Goal: Information Seeking & Learning: Learn about a topic

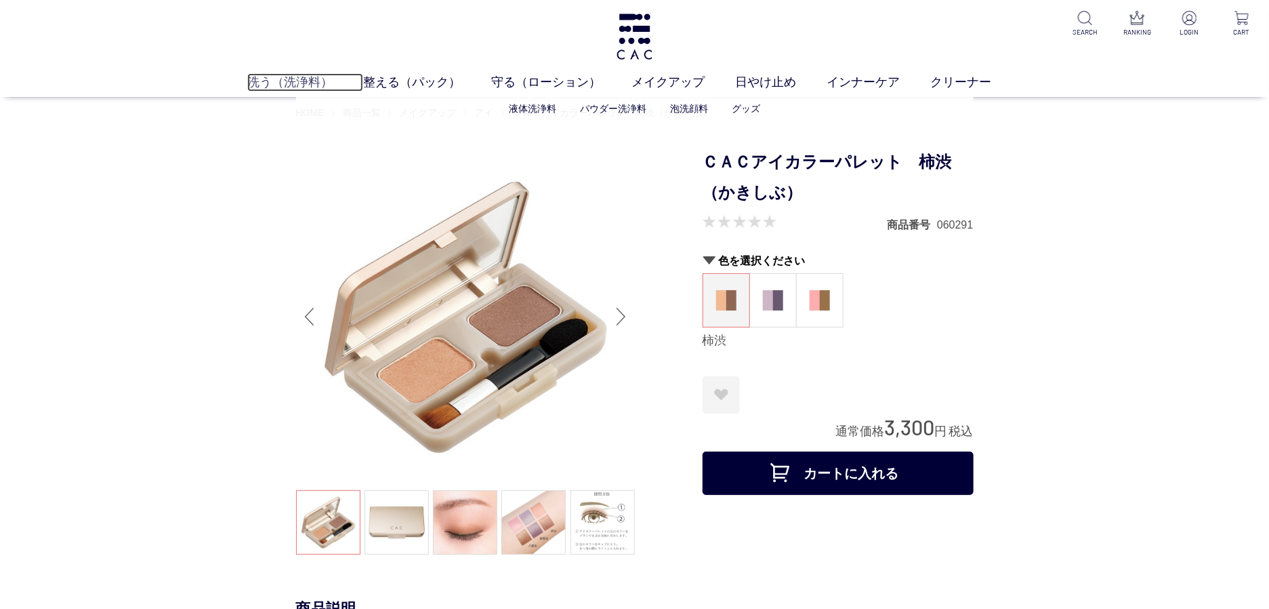
click at [327, 90] on link "洗う（洗浄料）" at bounding box center [305, 82] width 116 height 18
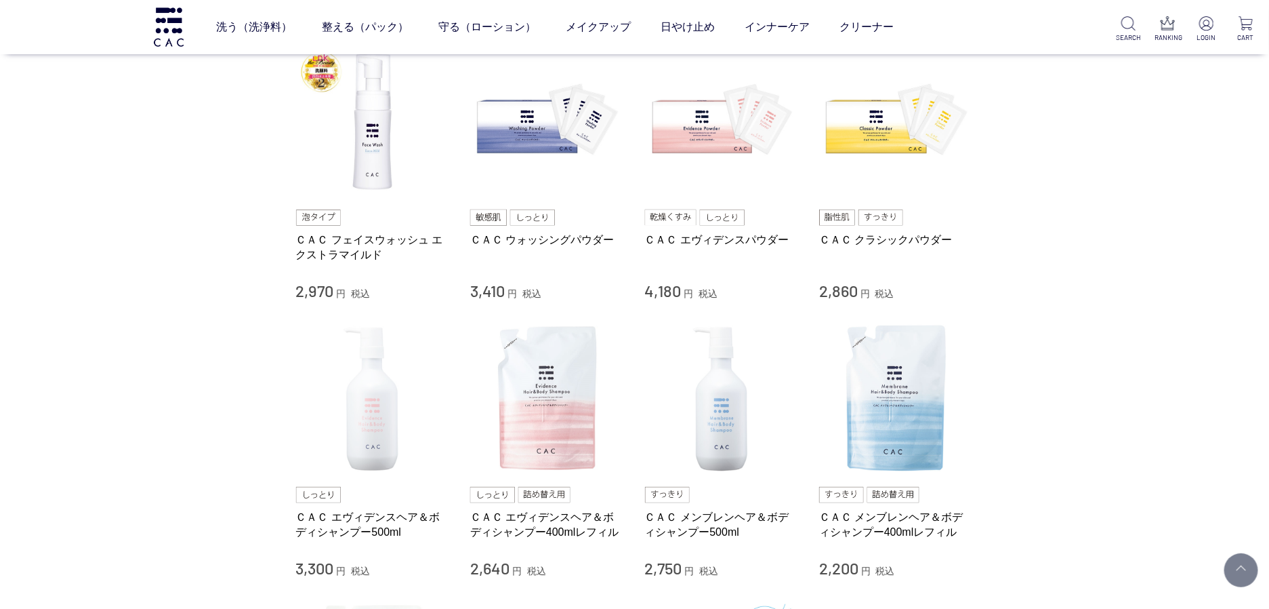
scroll to position [432, 0]
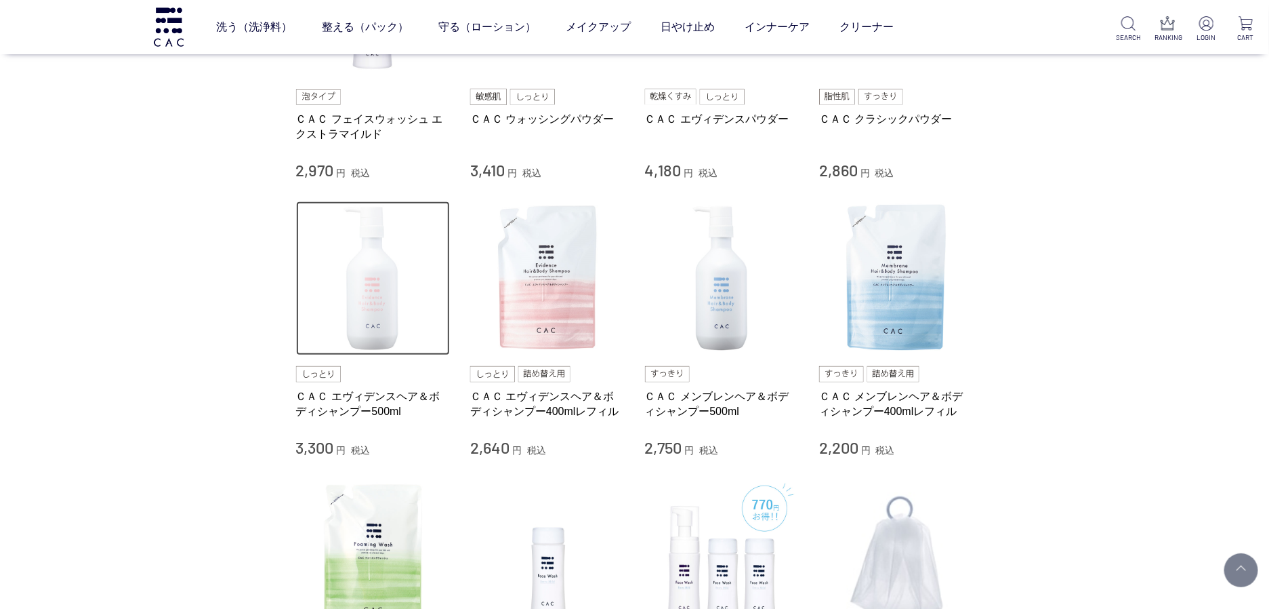
click at [374, 298] on img at bounding box center [373, 278] width 155 height 155
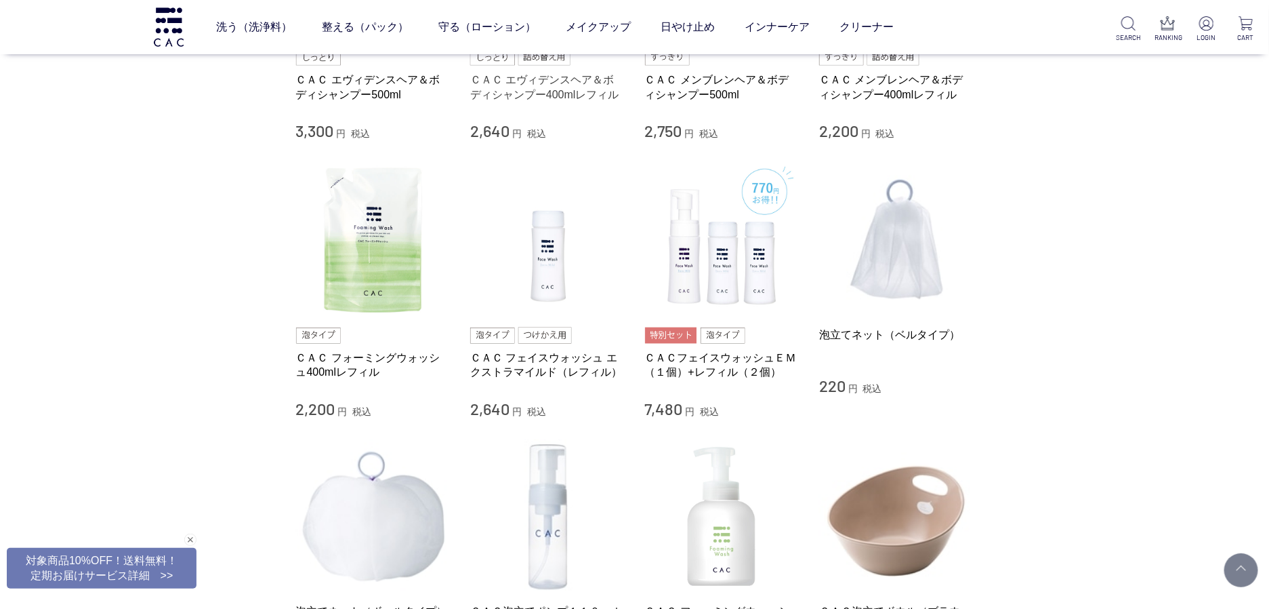
scroll to position [921, 0]
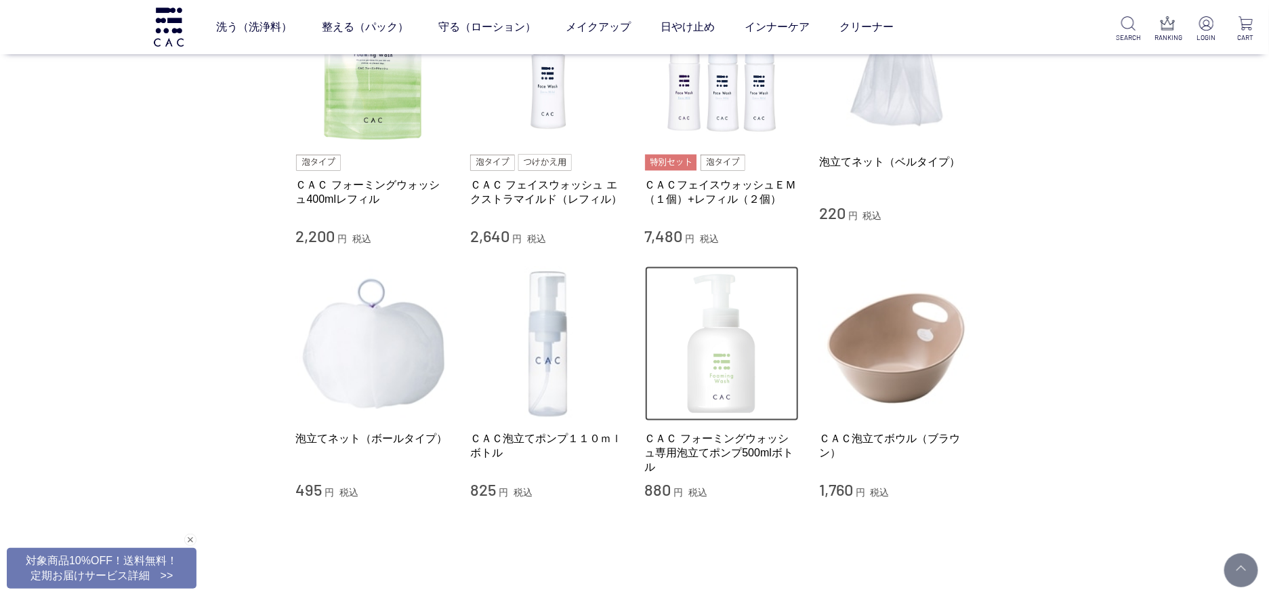
click at [702, 369] on img at bounding box center [722, 343] width 155 height 155
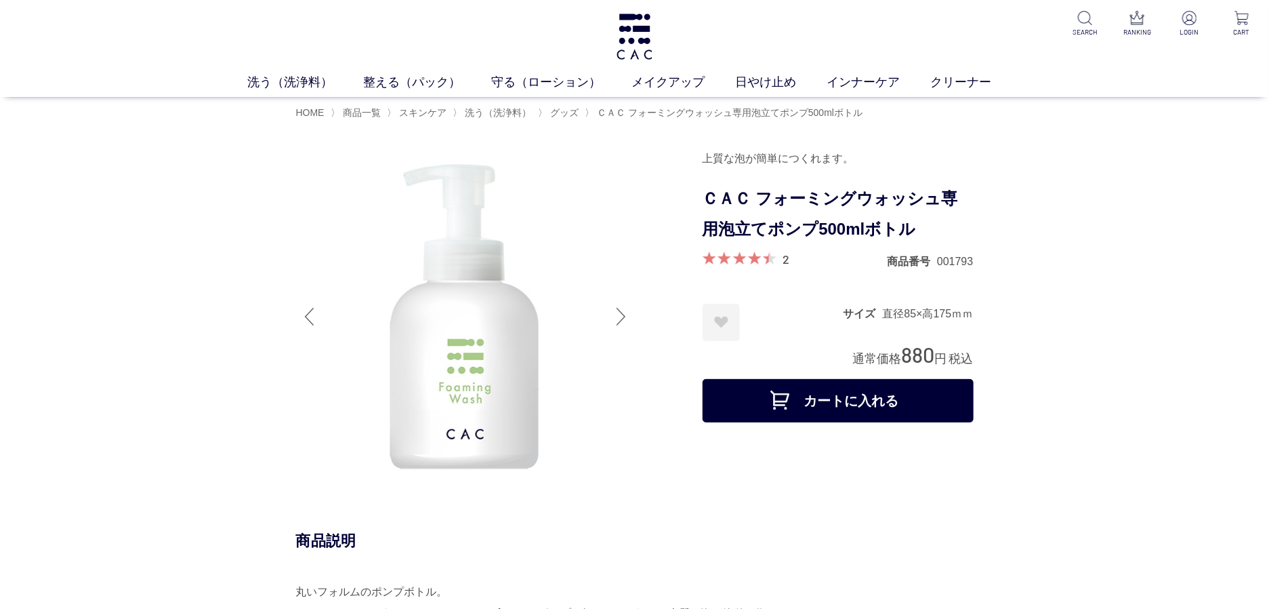
click at [435, 71] on div "洗う（洗浄料） 液体洗浄料 パウダー洗浄料 泡洗顔料 グッズ 整える（パック） フェイスパック ヘアパック 守る（ローション） 保湿化粧水 柔軟化粧水 美容液…" at bounding box center [634, 48] width 1269 height 97
click at [435, 82] on link "整える（パック）" at bounding box center [427, 82] width 128 height 18
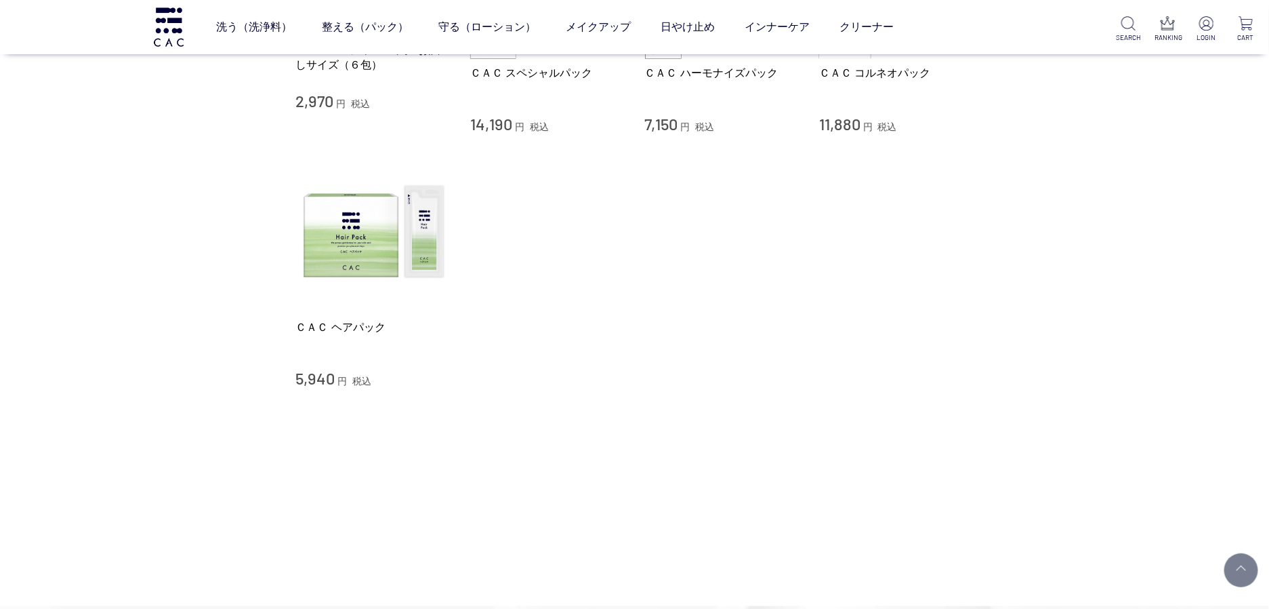
scroll to position [411, 0]
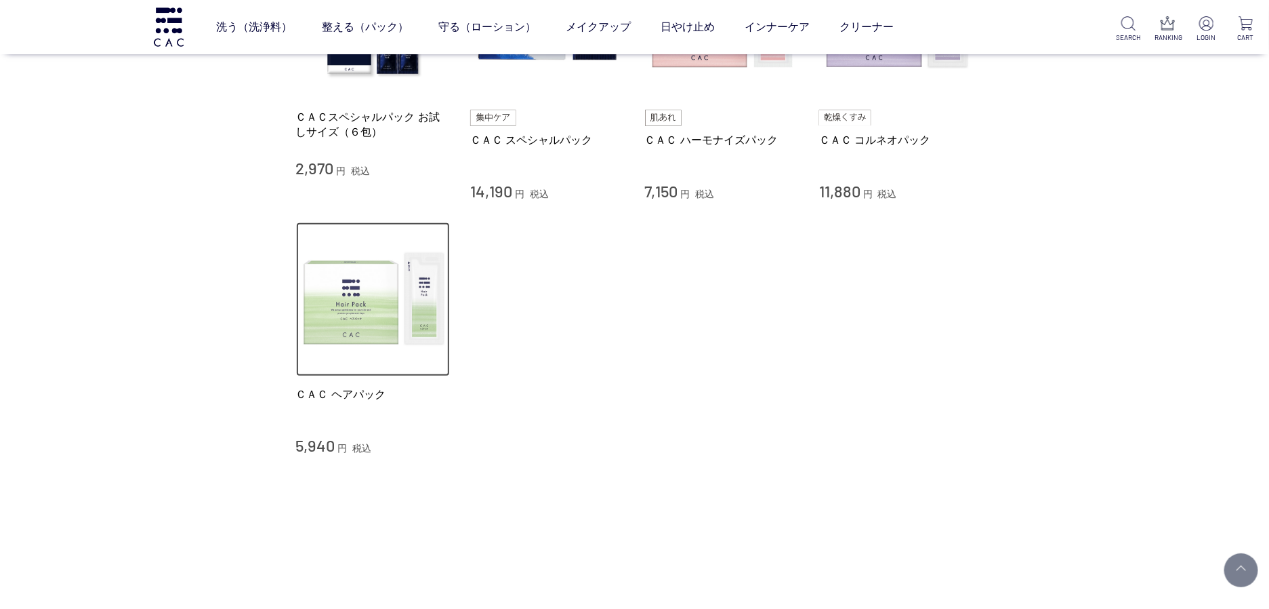
click at [410, 279] on img at bounding box center [373, 299] width 155 height 155
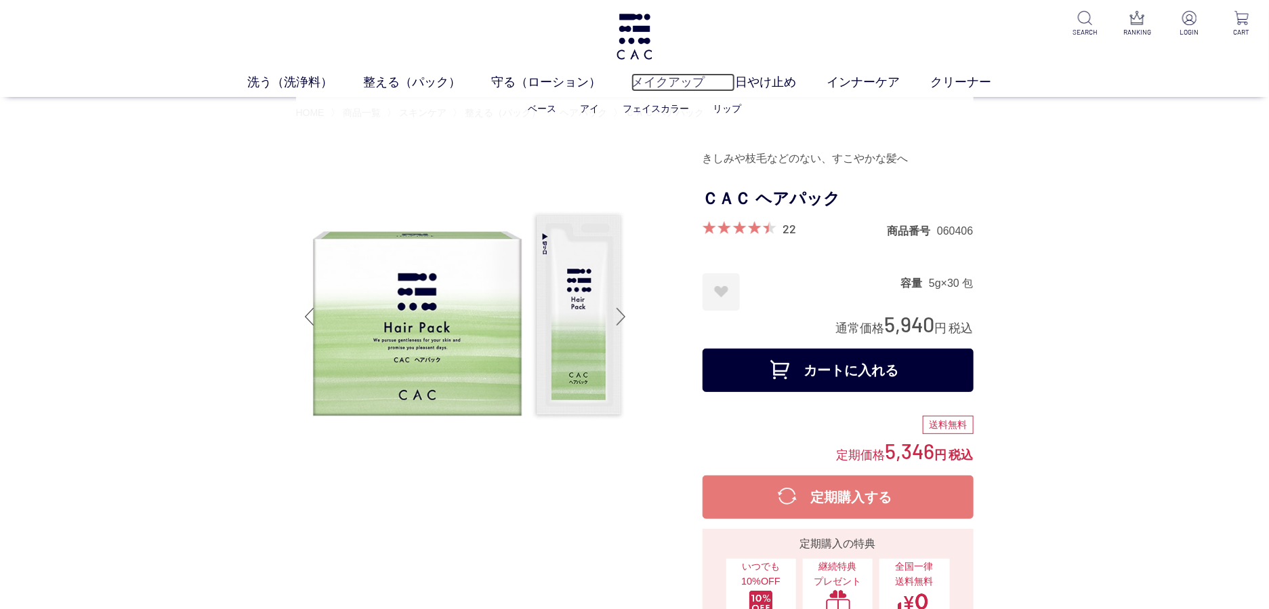
click at [644, 83] on link "メイクアップ" at bounding box center [684, 82] width 104 height 18
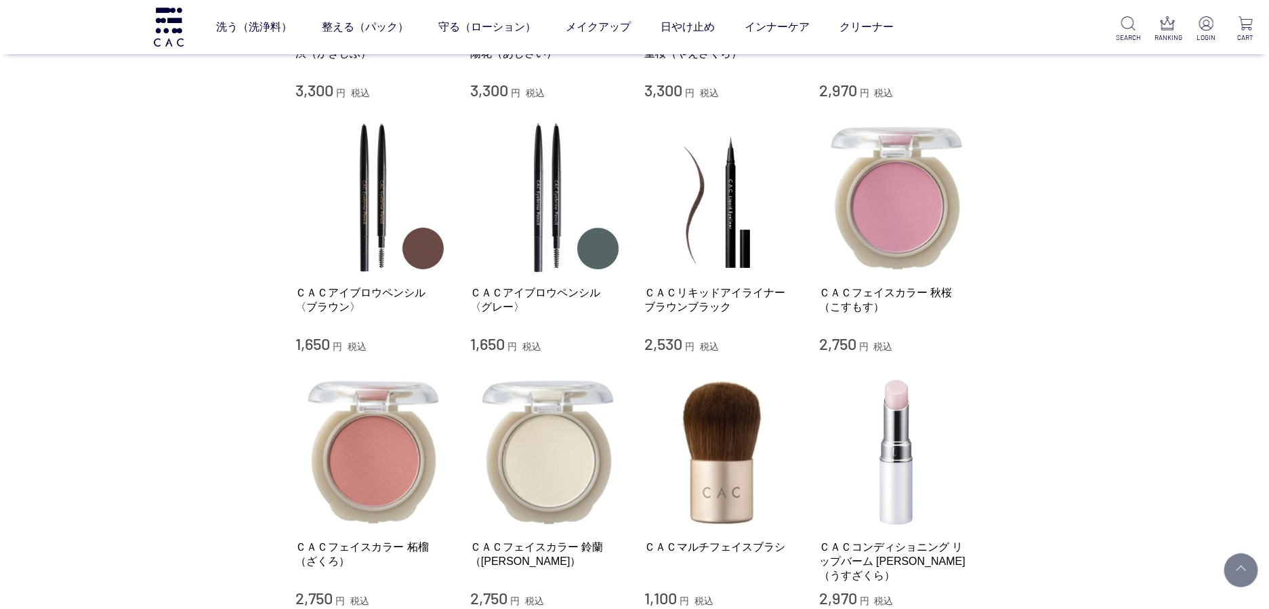
scroll to position [951, 0]
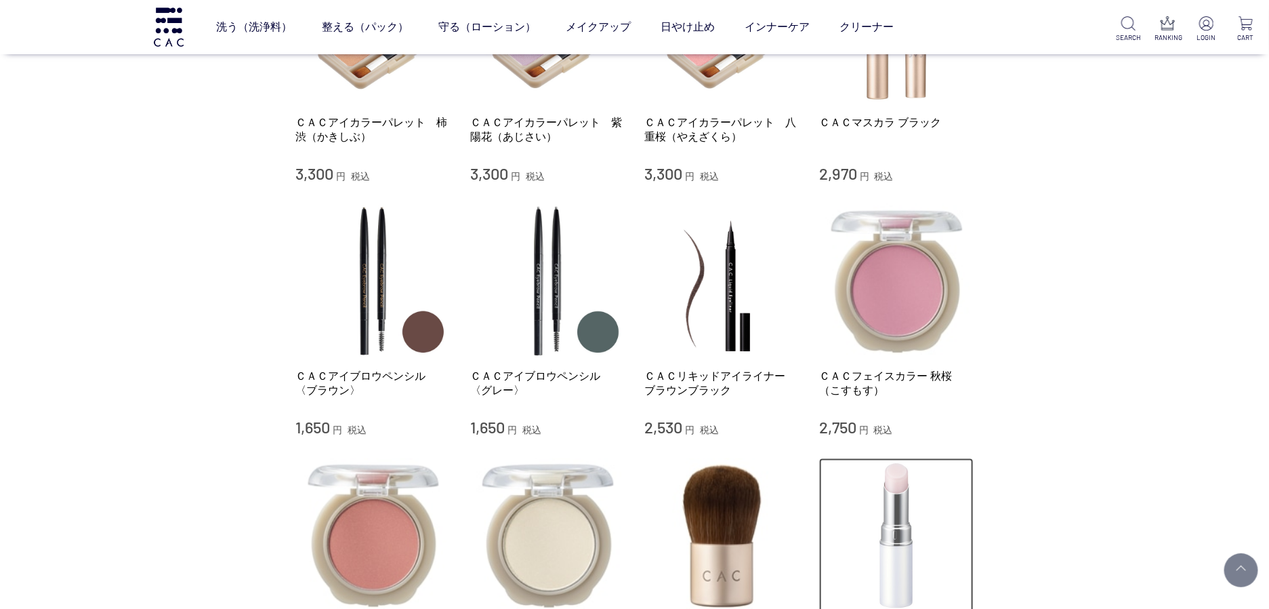
click at [911, 475] on img at bounding box center [896, 535] width 155 height 155
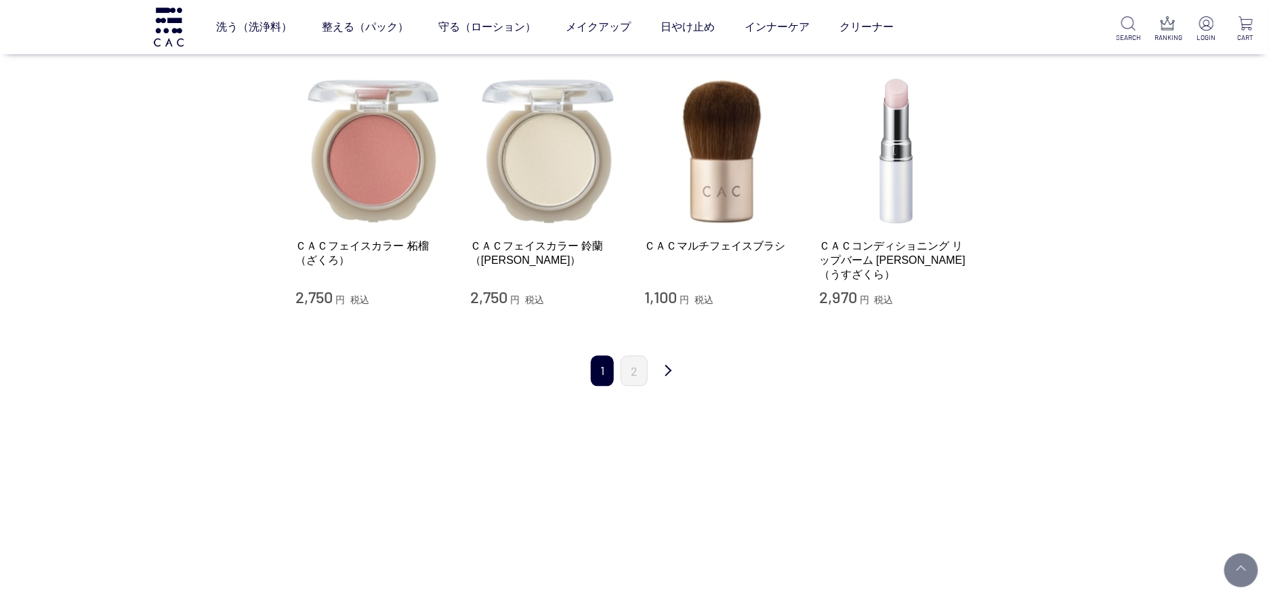
scroll to position [1342, 0]
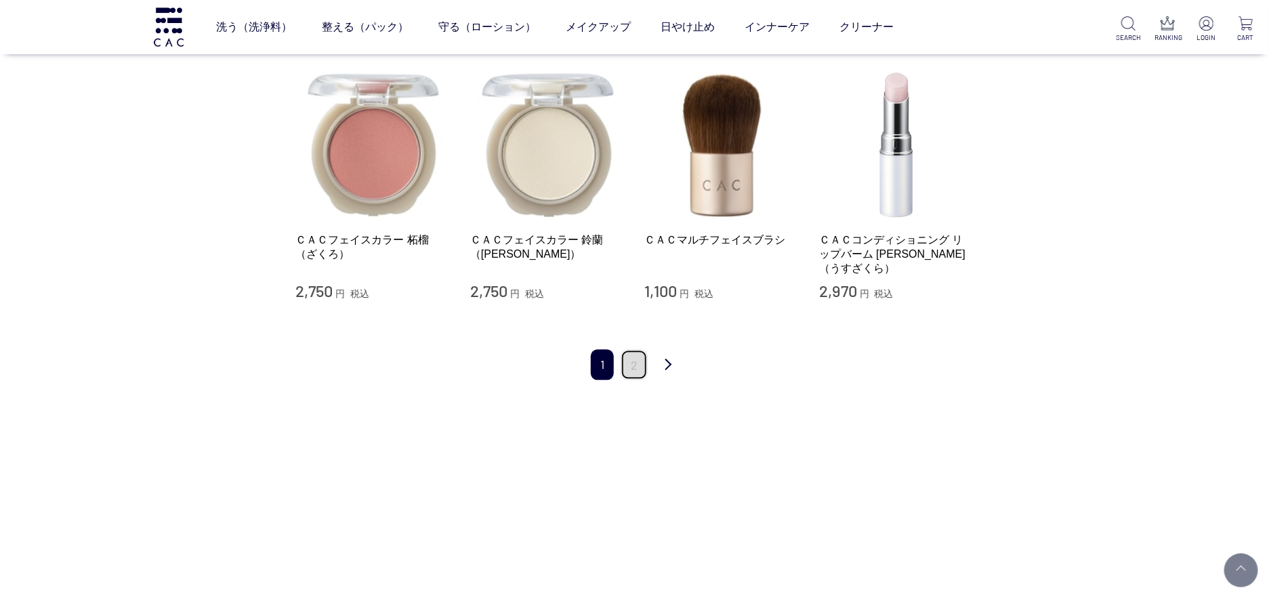
click at [633, 349] on link "2" at bounding box center [634, 364] width 27 height 30
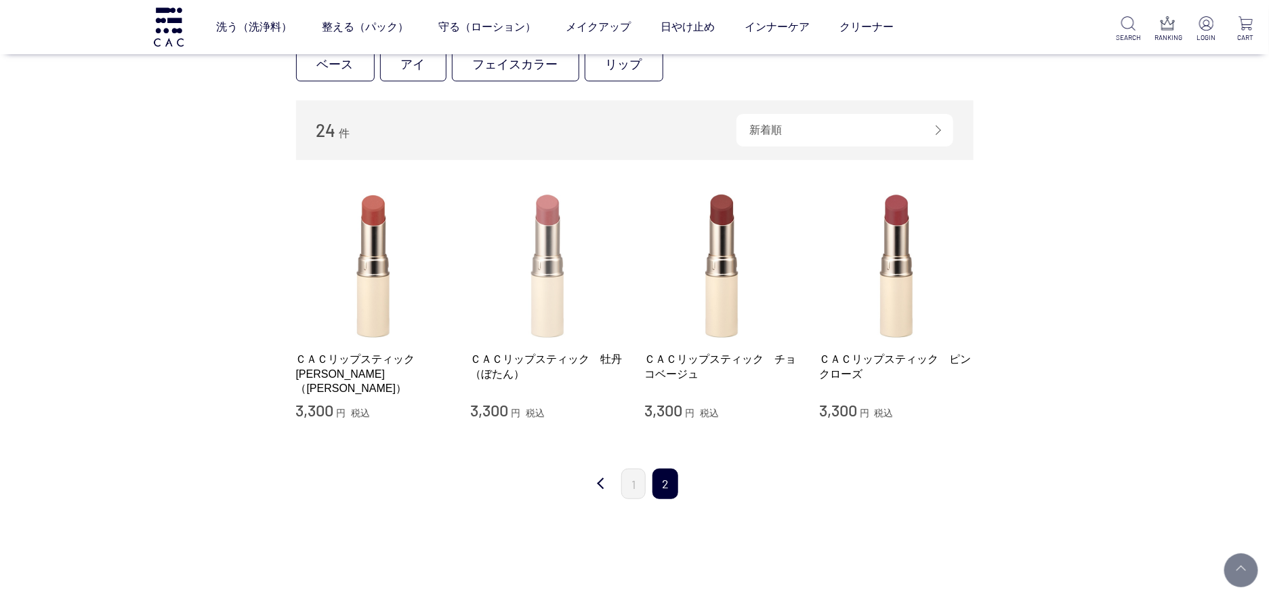
scroll to position [177, 0]
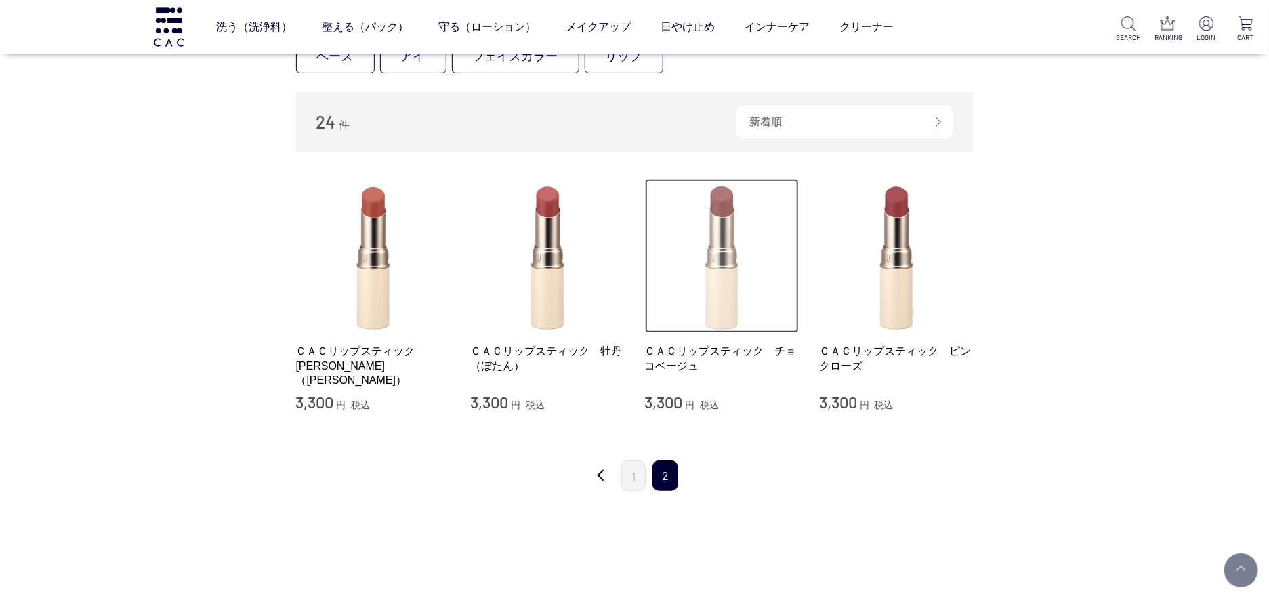
click at [739, 282] on img at bounding box center [722, 256] width 155 height 155
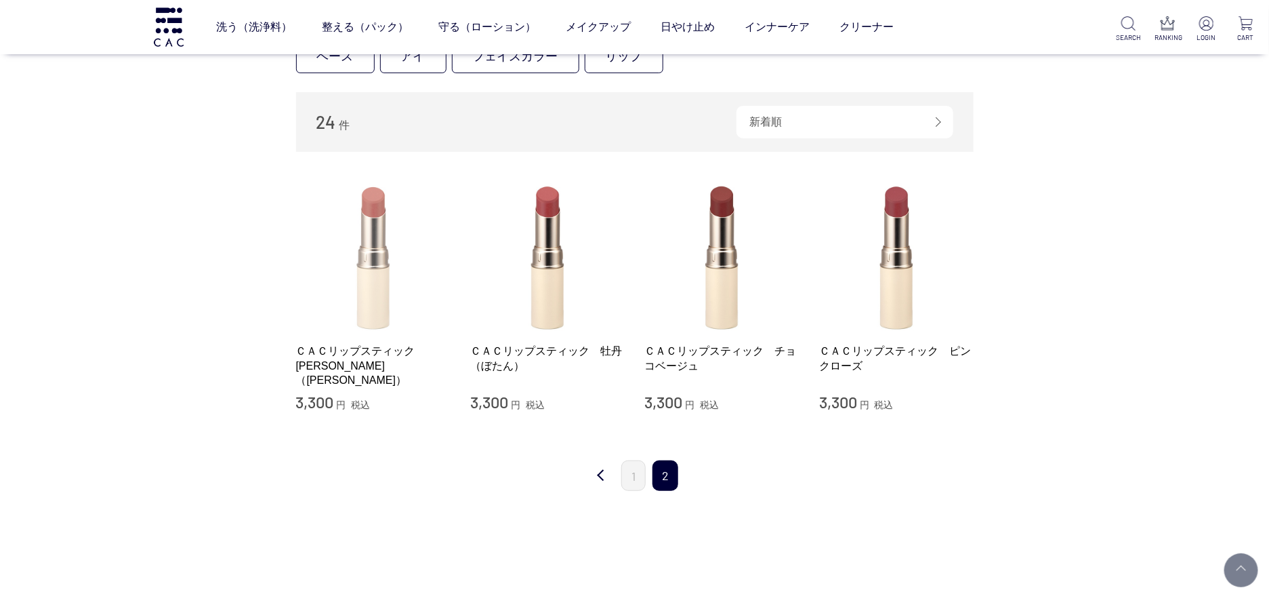
scroll to position [0, 0]
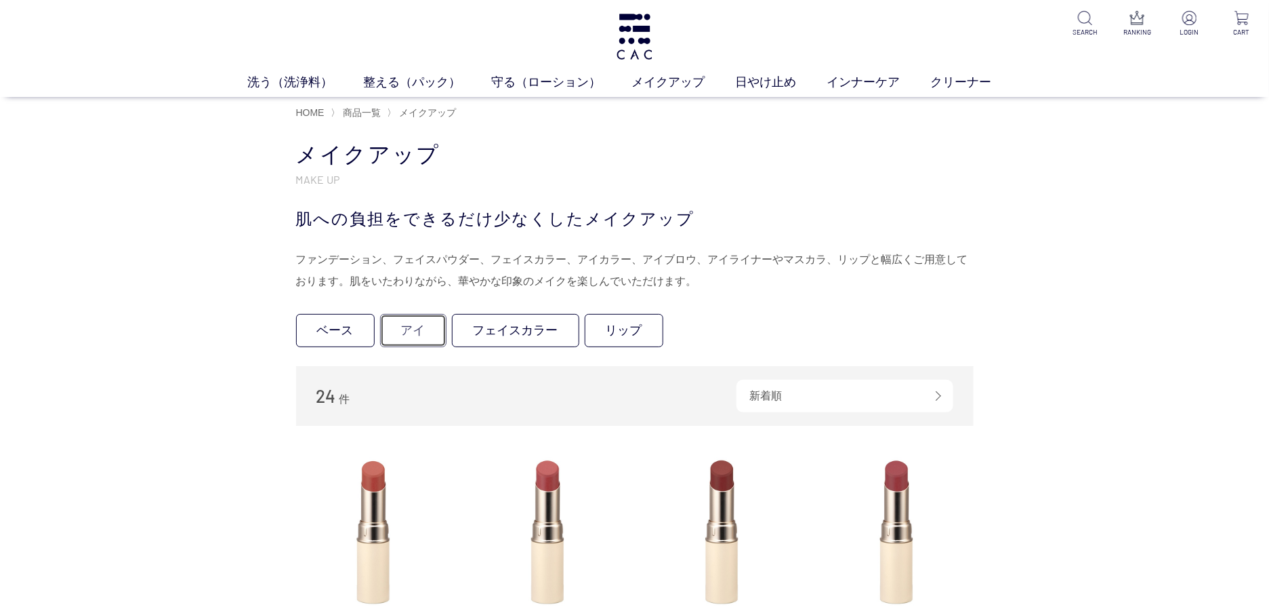
click at [398, 334] on link "アイ" at bounding box center [413, 330] width 66 height 33
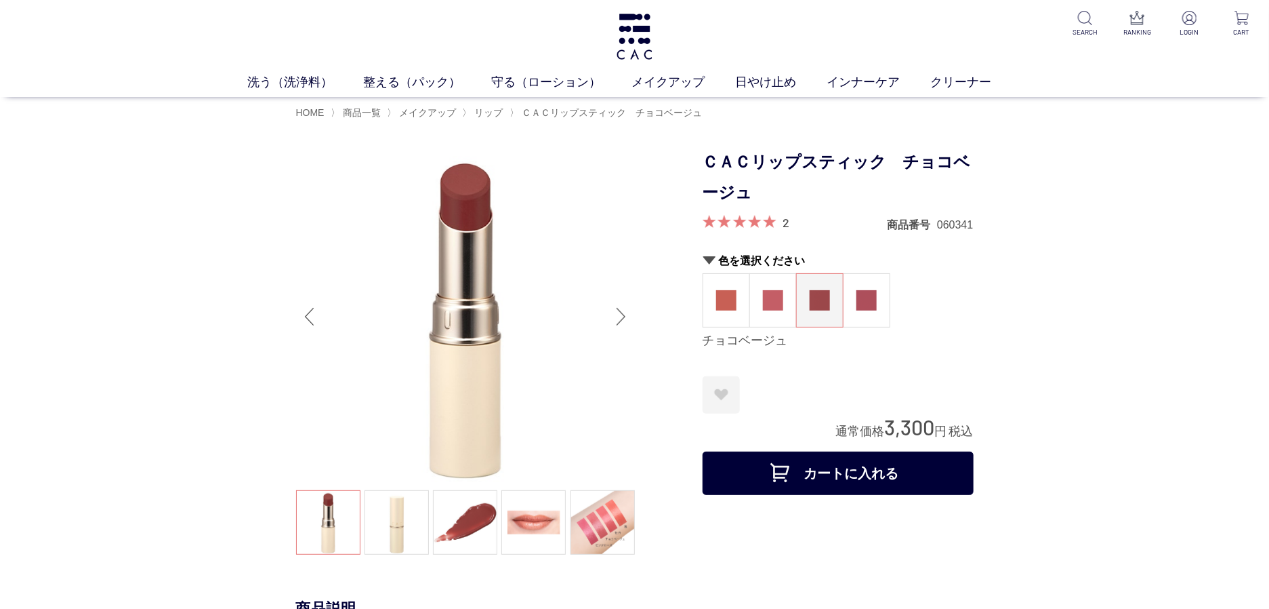
click at [500, 321] on img at bounding box center [465, 316] width 339 height 339
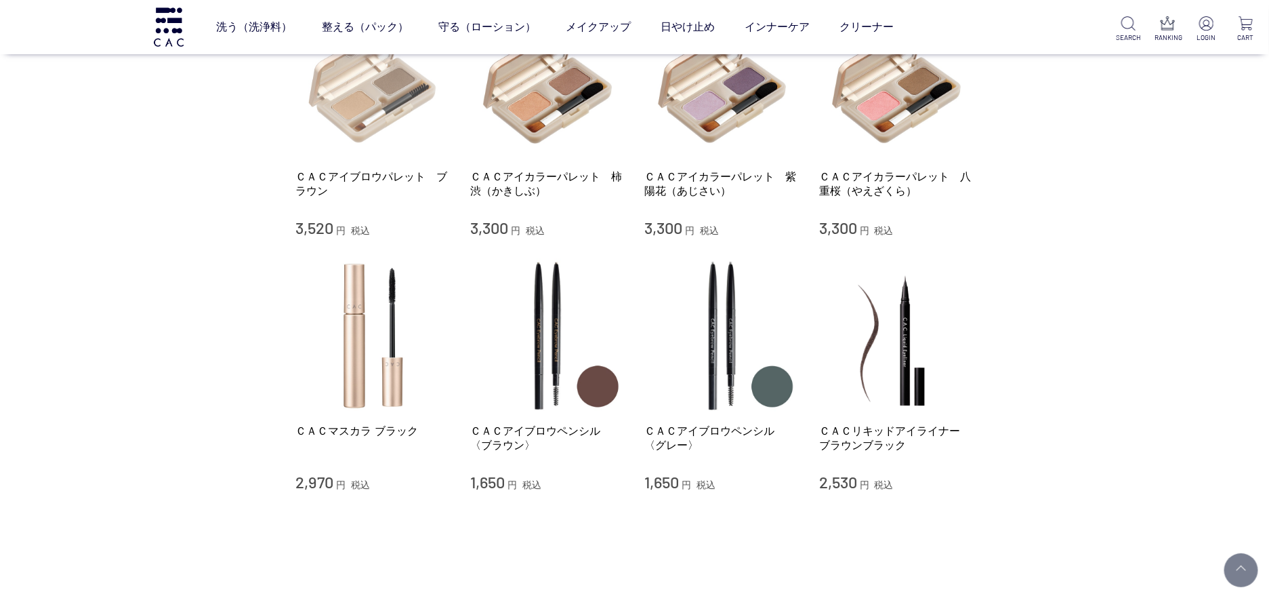
scroll to position [302, 0]
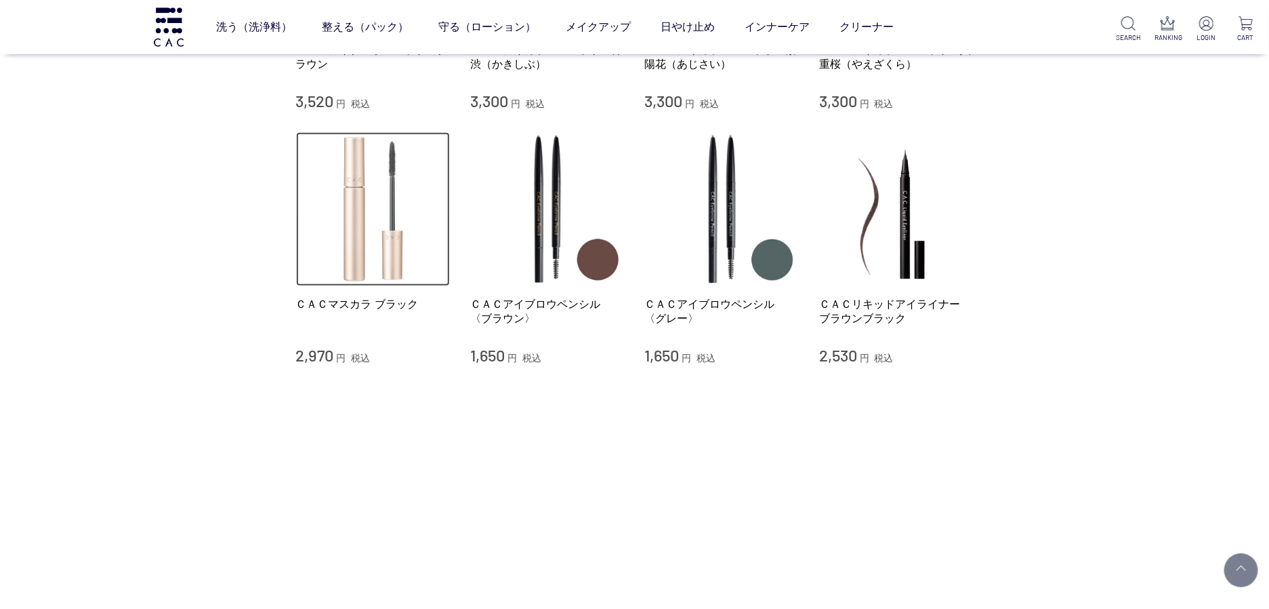
click at [377, 256] on img at bounding box center [373, 209] width 155 height 155
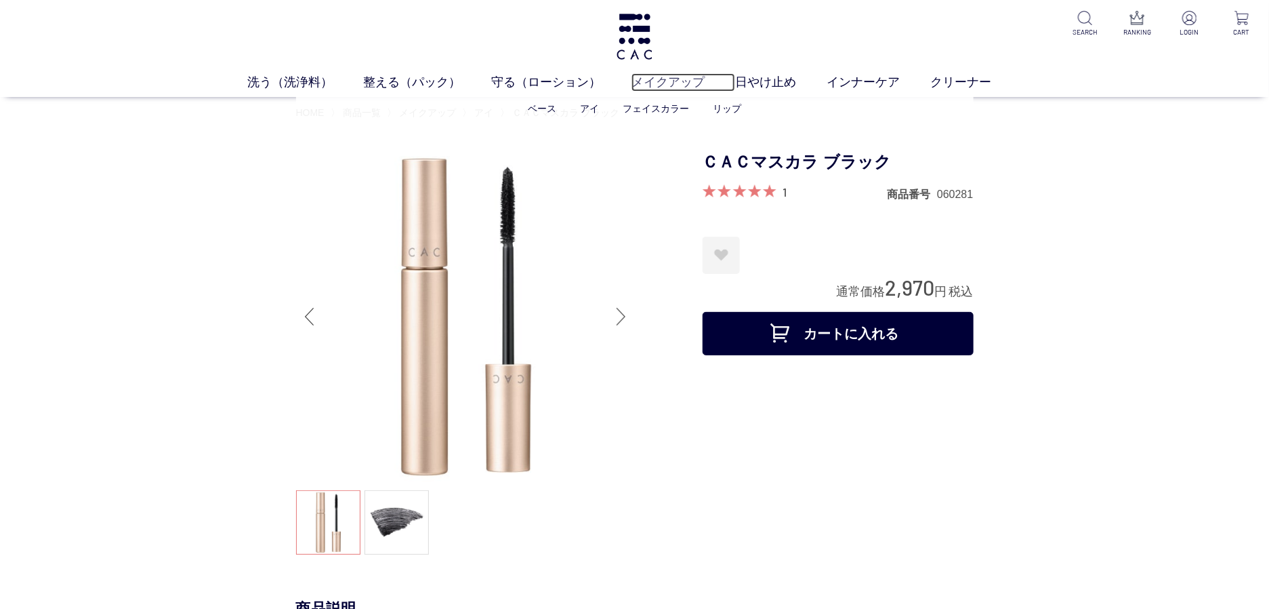
click at [667, 81] on link "メイクアップ" at bounding box center [684, 82] width 104 height 18
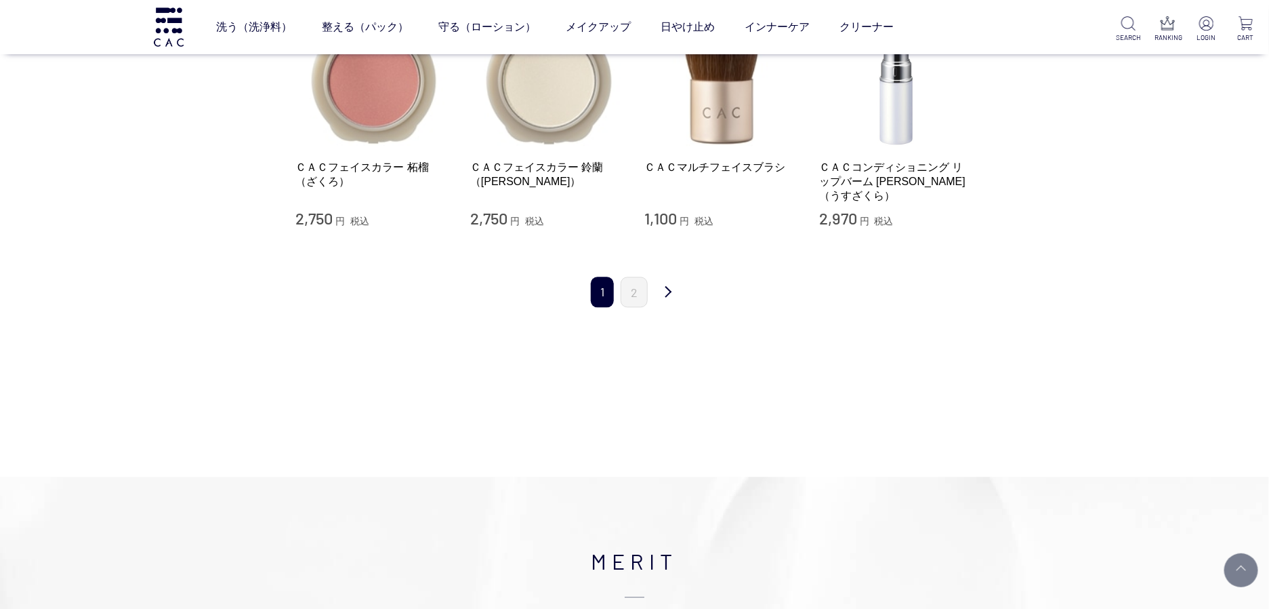
scroll to position [1416, 0]
click at [638, 289] on link "2" at bounding box center [634, 291] width 27 height 30
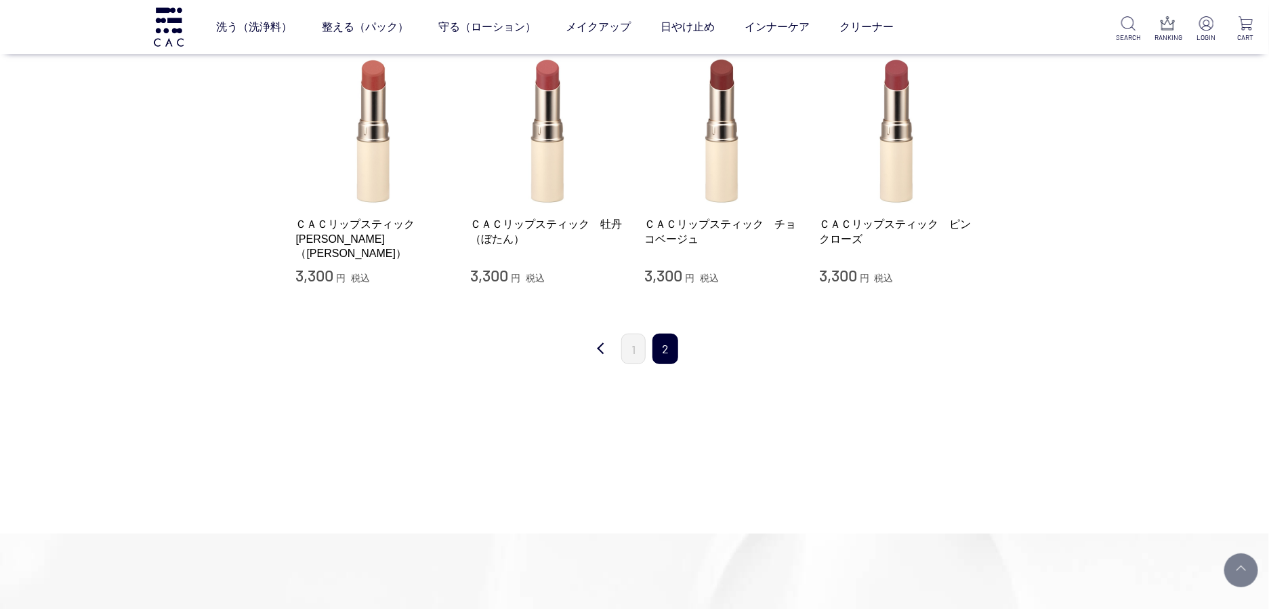
scroll to position [173, 0]
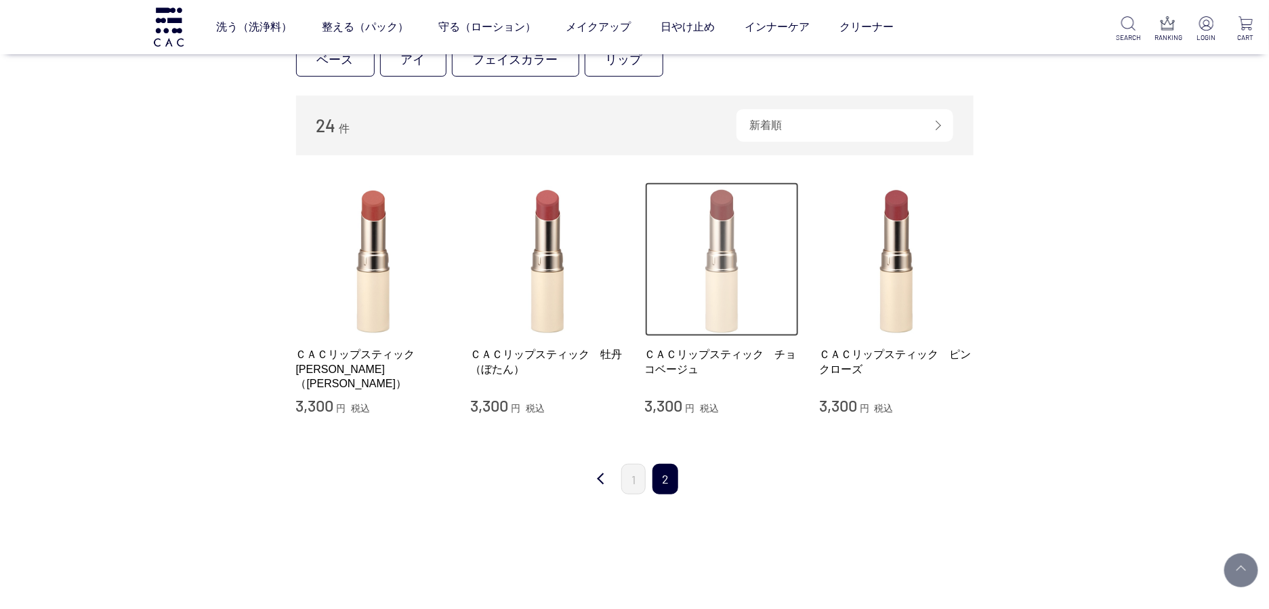
click at [706, 283] on img at bounding box center [722, 259] width 155 height 155
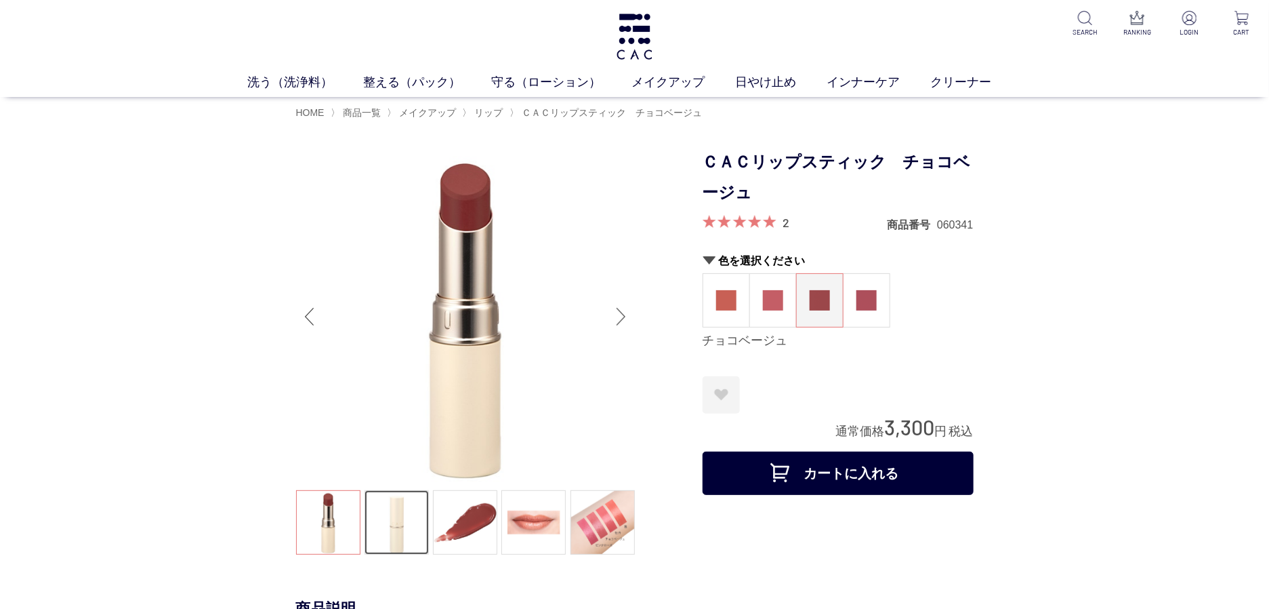
click at [395, 533] on link at bounding box center [397, 522] width 64 height 64
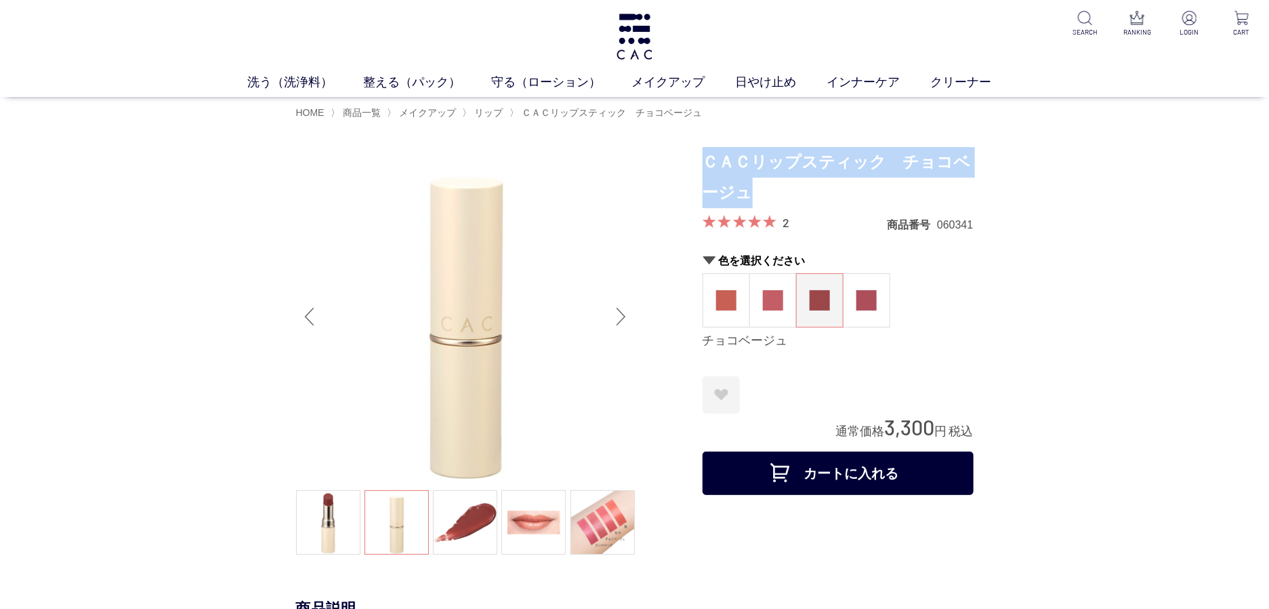
drag, startPoint x: 709, startPoint y: 159, endPoint x: 771, endPoint y: 186, distance: 68.0
click at [771, 186] on h1 "ＣＡＣリップスティック　チョコベージュ" at bounding box center [838, 177] width 271 height 61
copy h1 "ＣＡＣリップスティック　チョコベージュ"
click at [691, 76] on link "メイクアップ" at bounding box center [684, 82] width 104 height 18
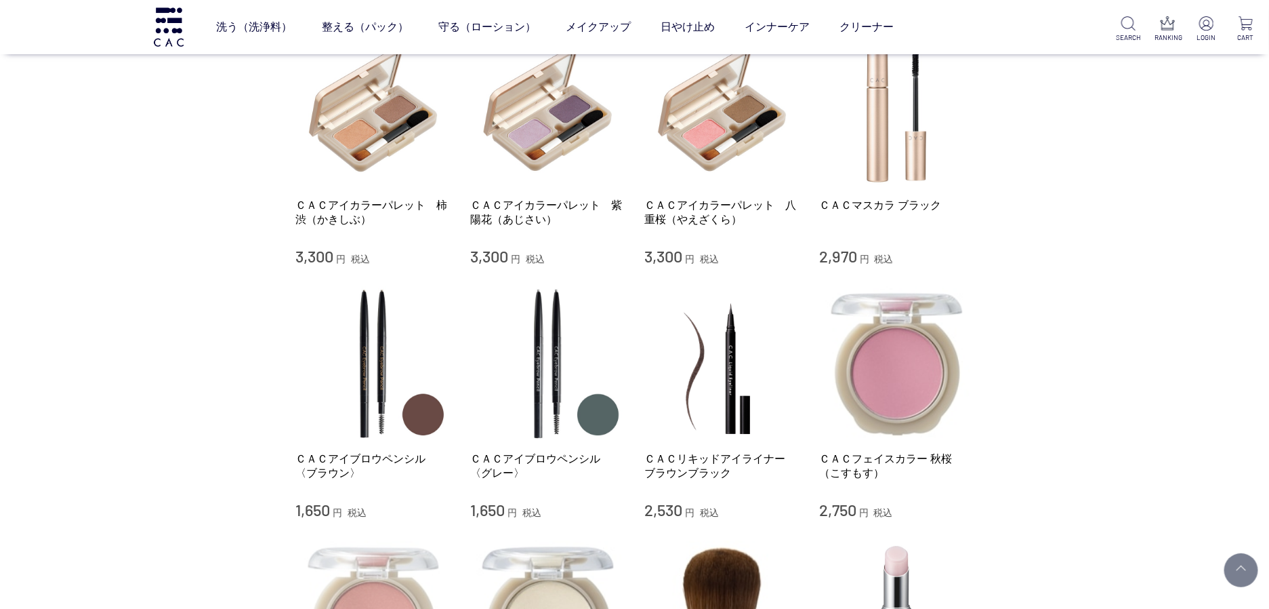
scroll to position [864, 0]
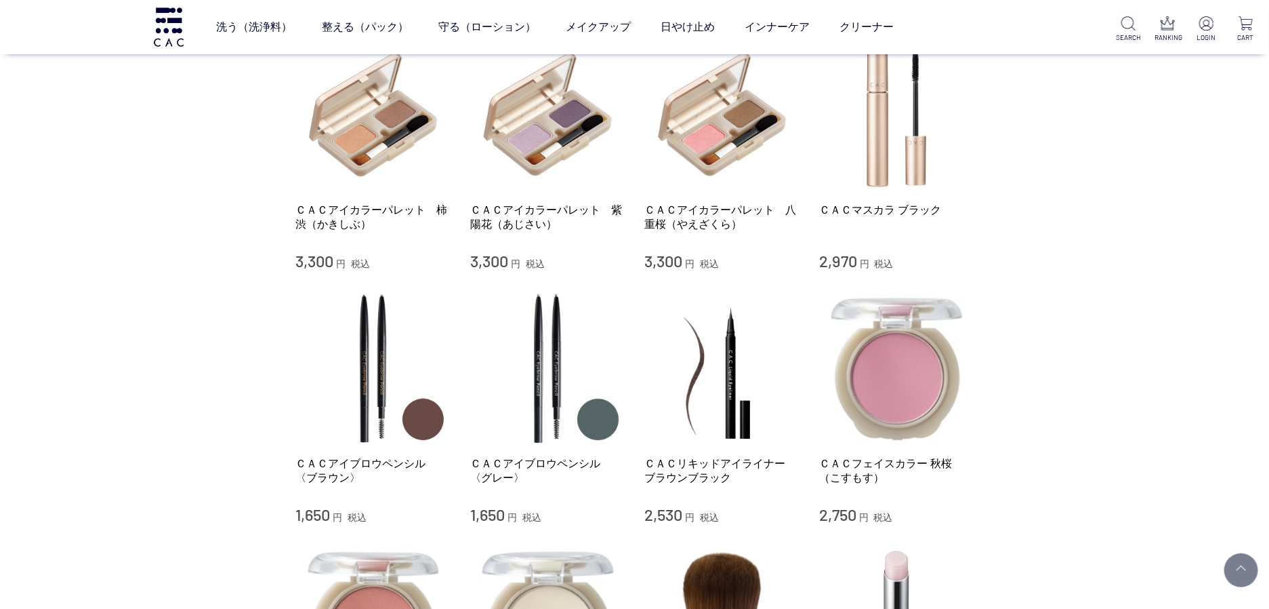
click at [373, 48] on div "洗う（洗浄料） 液体洗浄料 パウダー洗浄料 泡洗顔料 グッズ 整える（パック） フェイスパック ヘアパック 守る（ローション） 保湿化粧水 柔軟化粧水 美容液…" at bounding box center [507, 27] width 1015 height 54
click at [373, 32] on link "整える（パック）" at bounding box center [365, 27] width 87 height 38
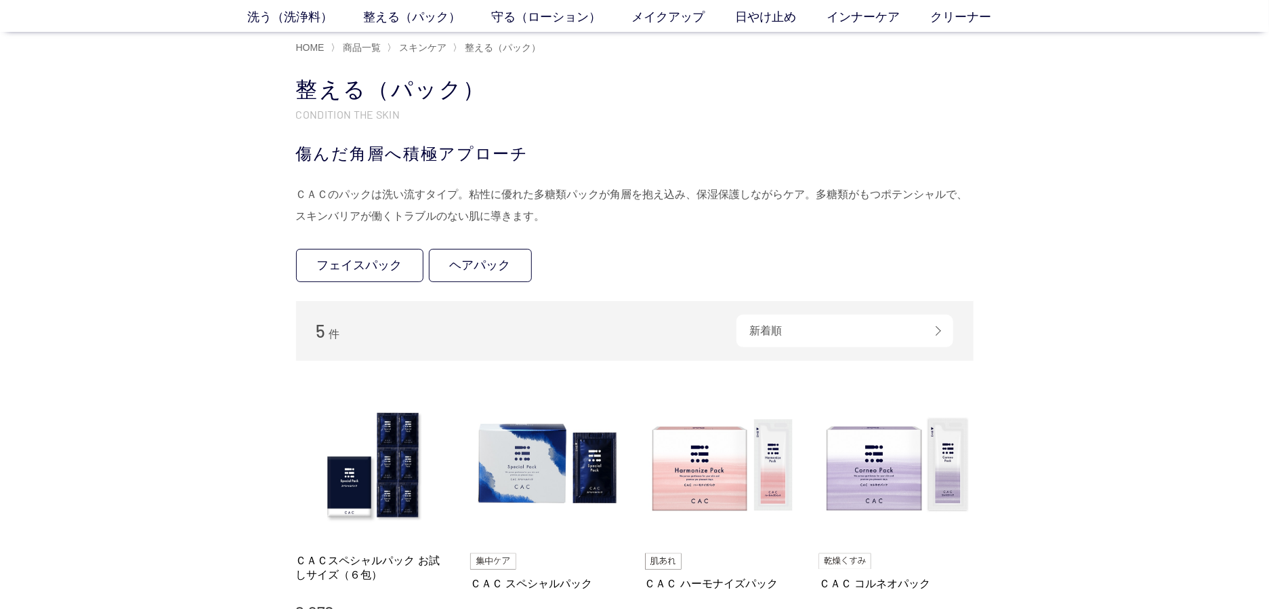
scroll to position [385, 0]
